Goal: Information Seeking & Learning: Find specific fact

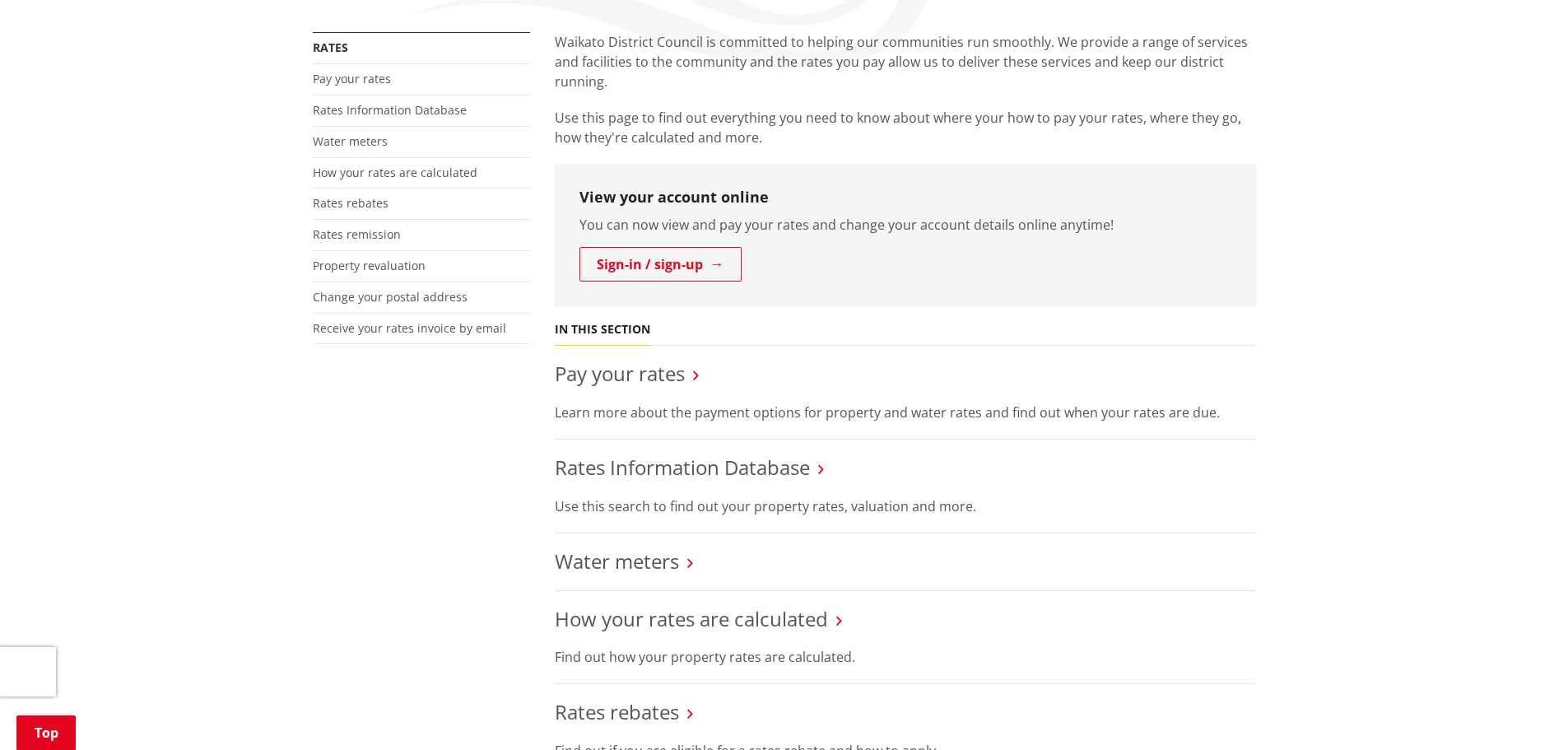
scroll to position [329, 0]
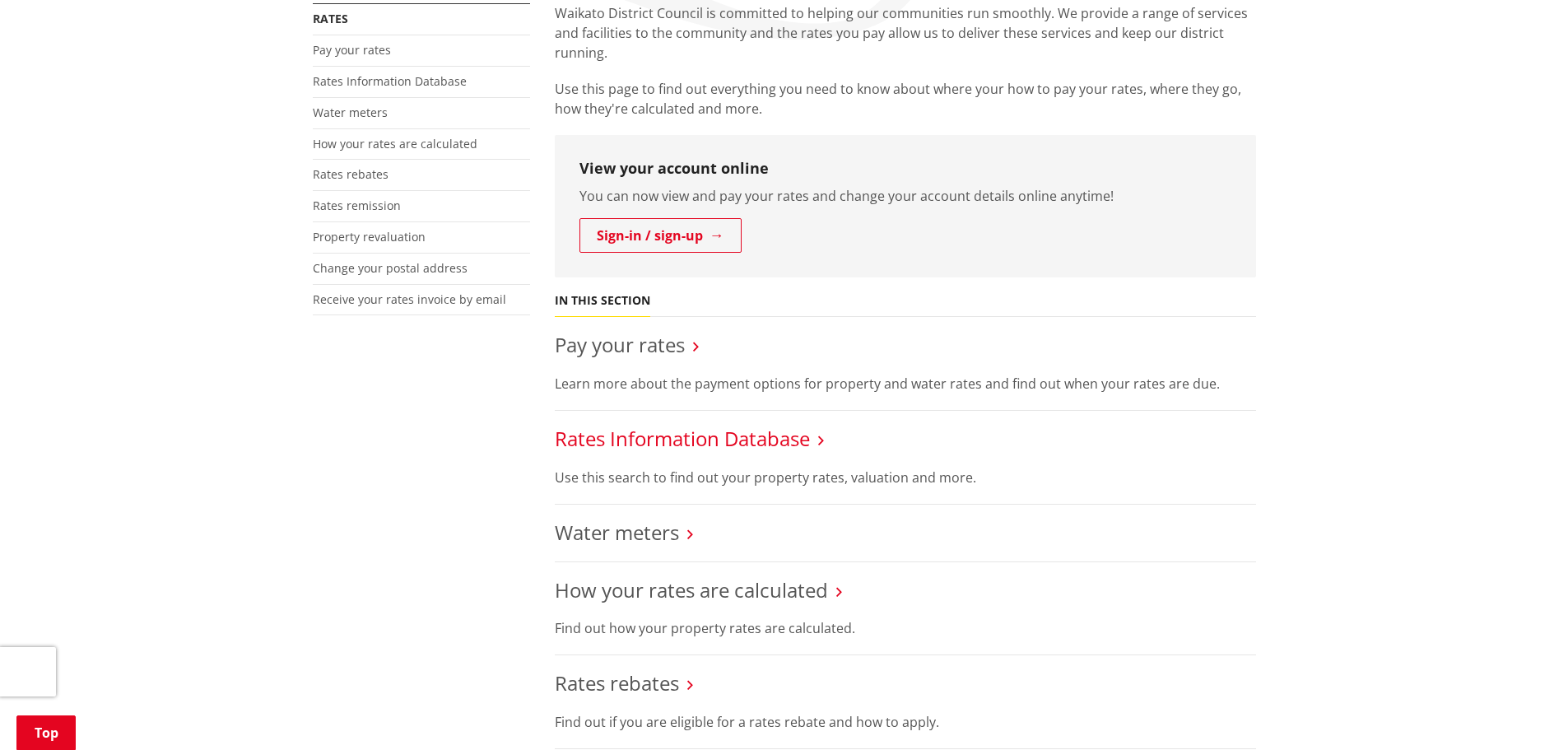
click at [674, 439] on link "Rates Information Database" at bounding box center [682, 439] width 256 height 27
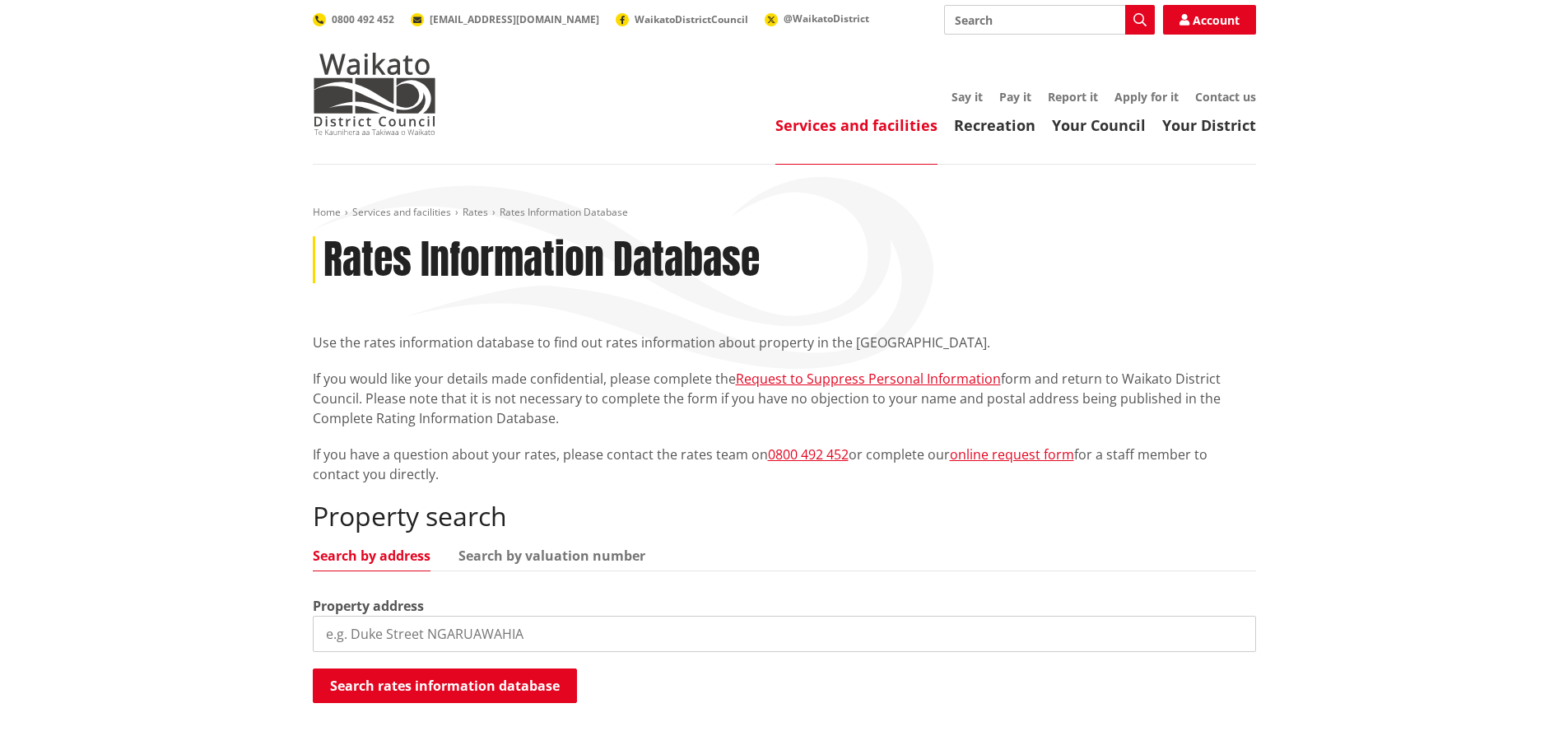
paste input "[STREET_ADDRESS]"
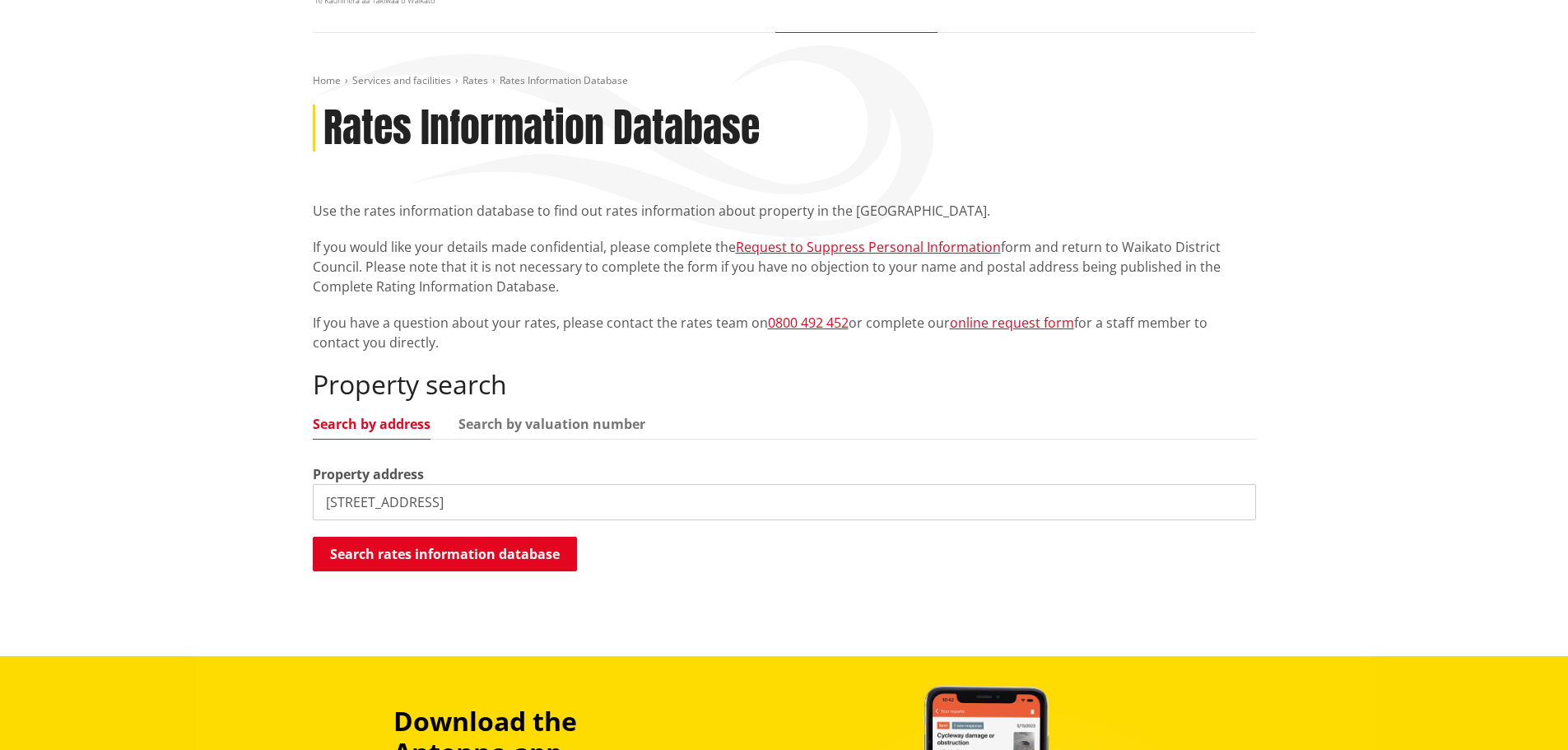
scroll to position [165, 0]
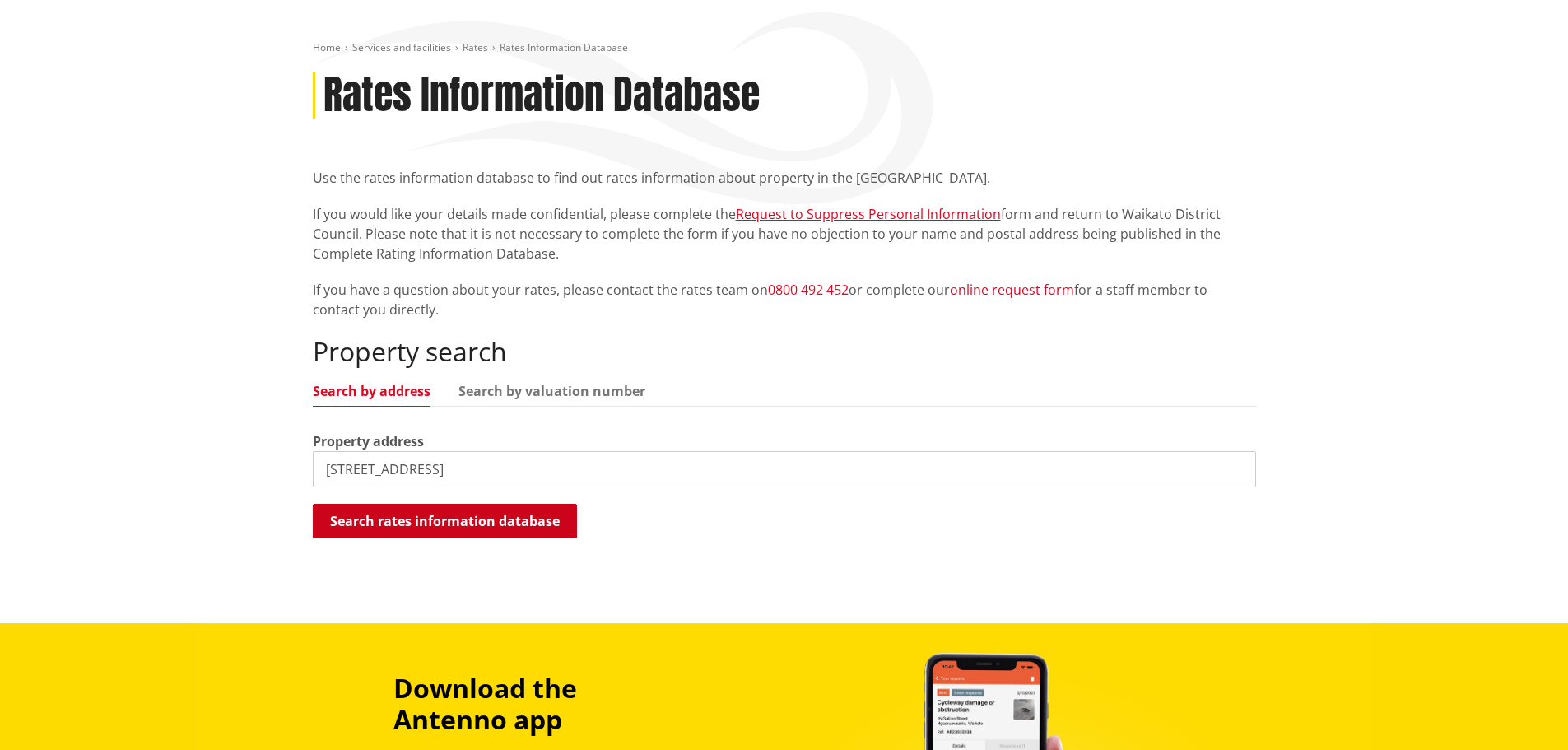
click at [500, 522] on button "Search rates information database" at bounding box center [444, 521] width 264 height 35
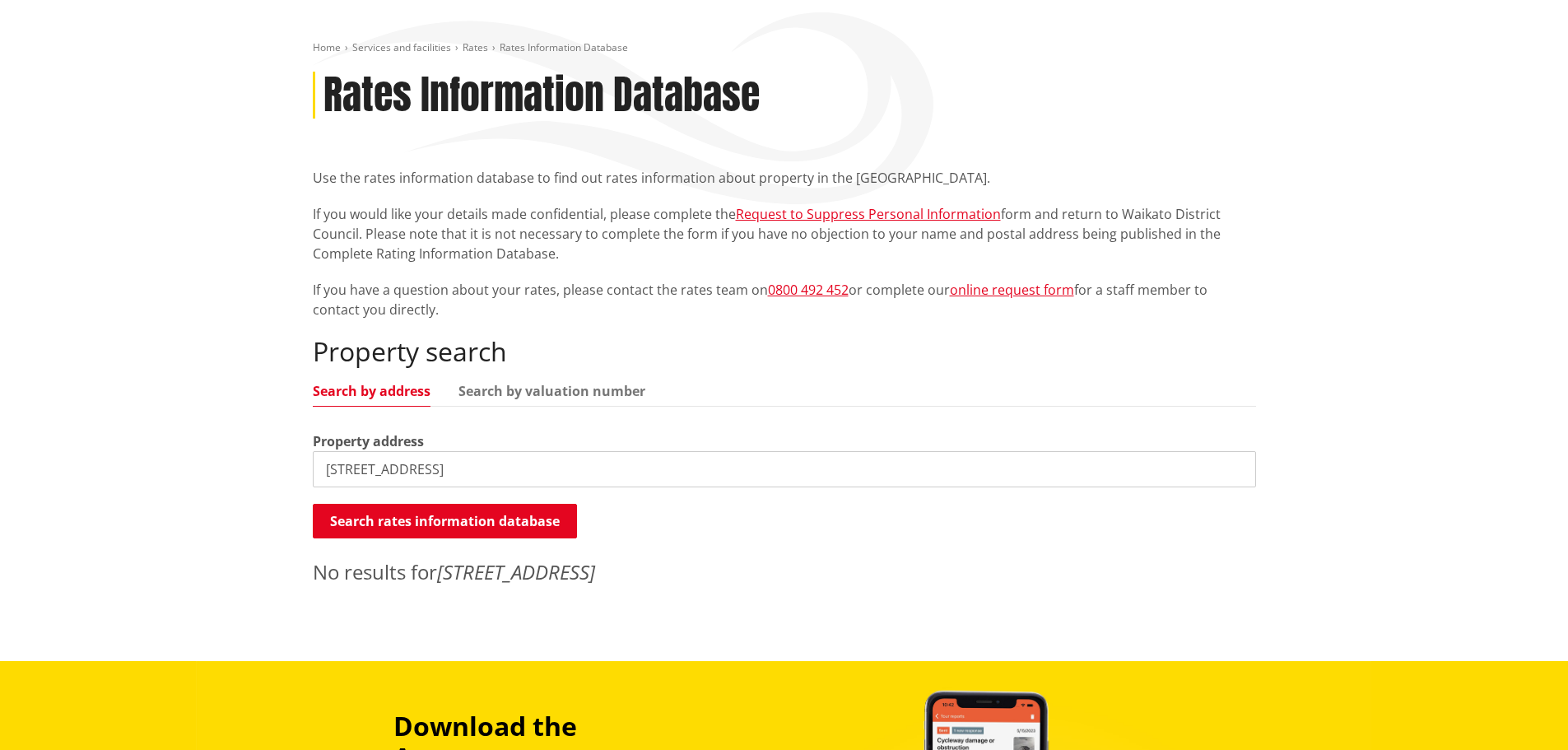
click at [499, 472] on input "[STREET_ADDRESS]" at bounding box center [784, 469] width 943 height 37
type input "[STREET_ADDRESS]"
click at [486, 523] on button "Search rates information database" at bounding box center [444, 521] width 264 height 35
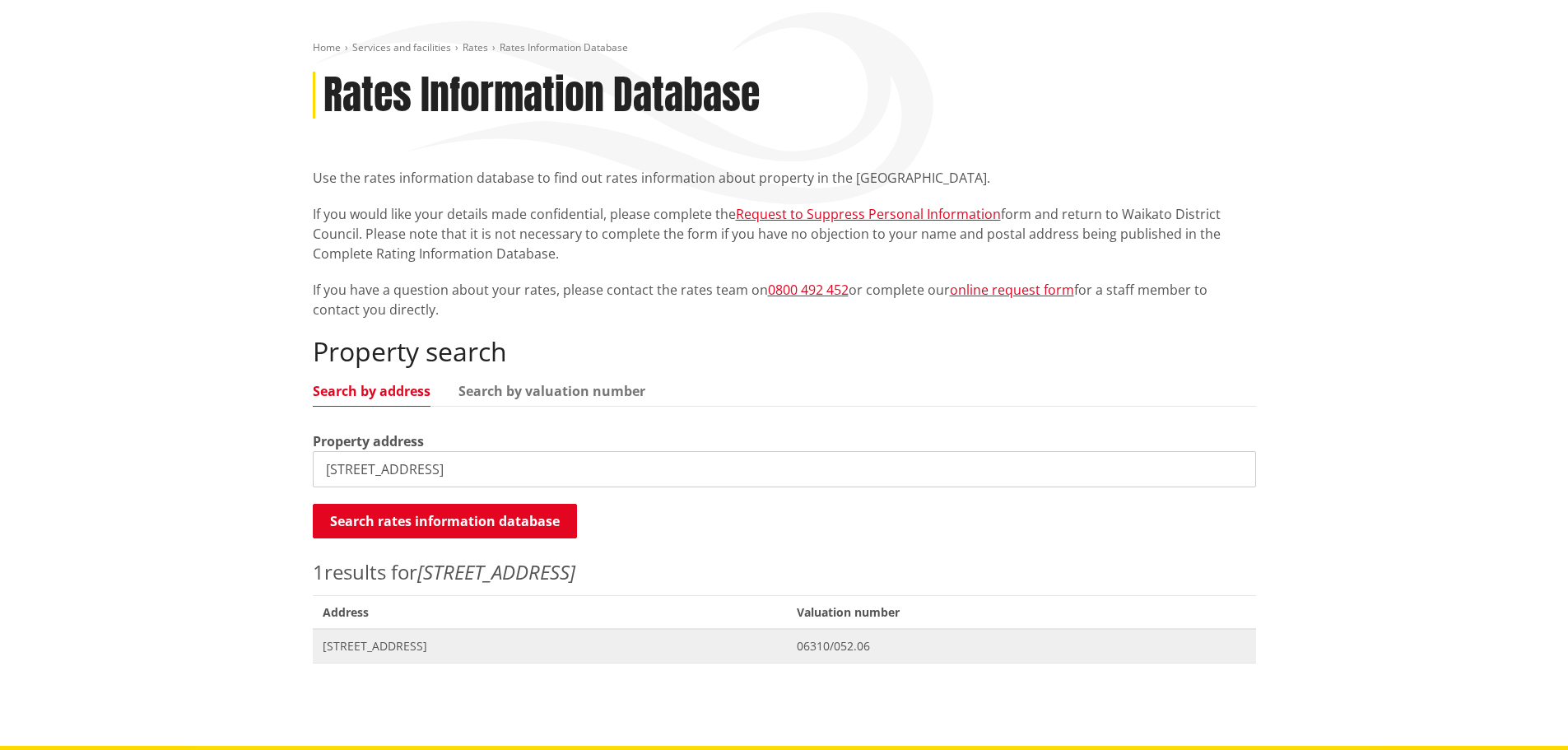
click at [413, 647] on span "[STREET_ADDRESS]" at bounding box center [550, 646] width 455 height 16
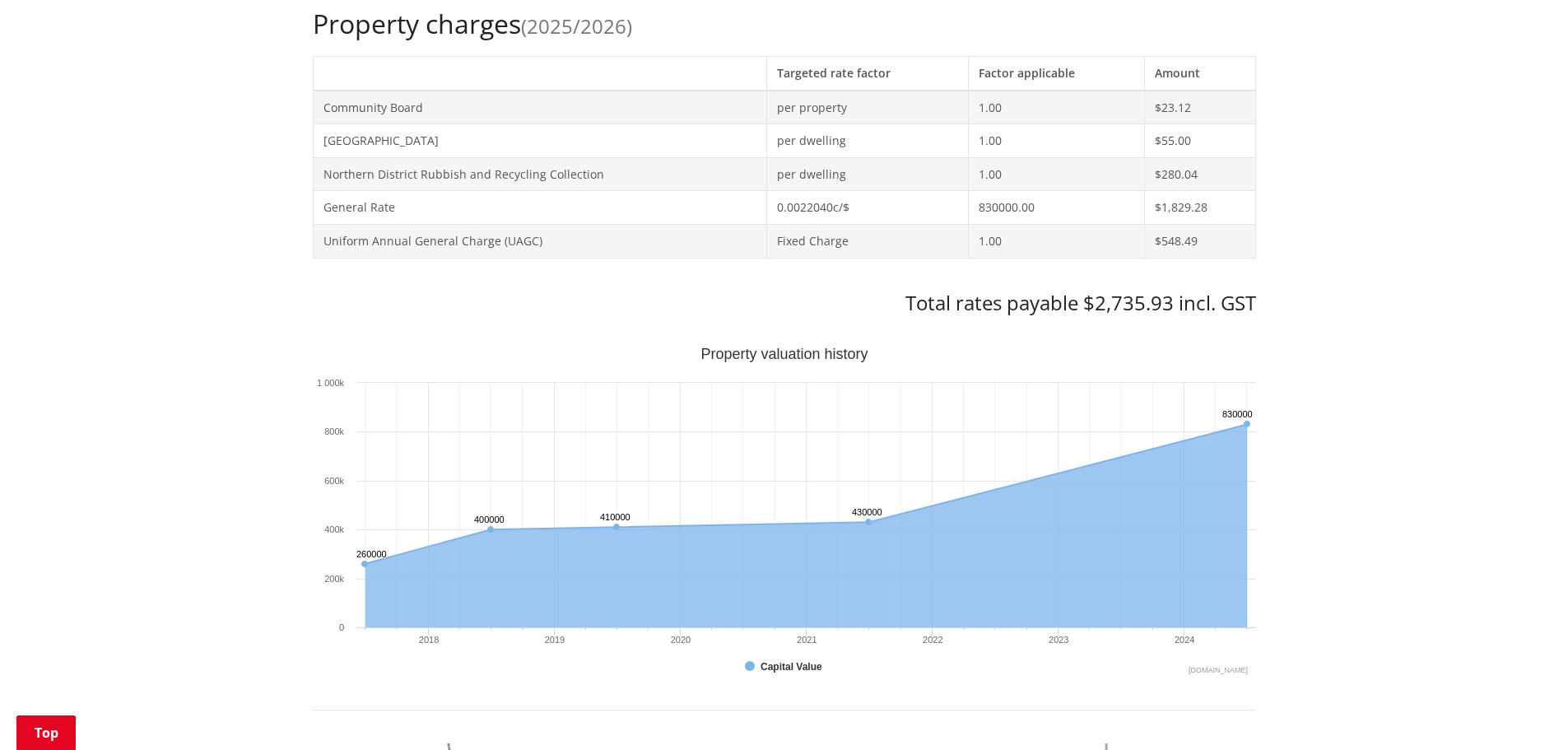
scroll to position [741, 0]
